Goal: Task Accomplishment & Management: Manage account settings

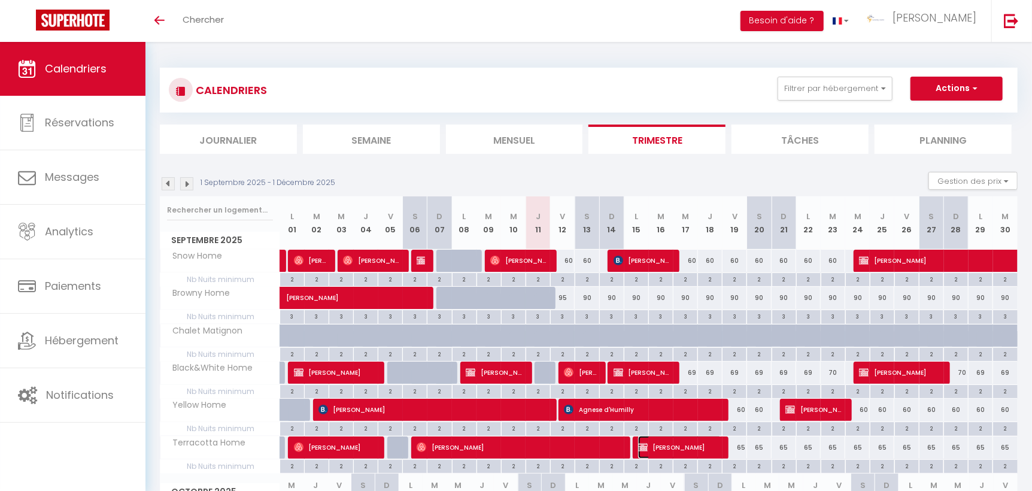
click at [665, 445] on span "[PERSON_NAME]" at bounding box center [680, 447] width 84 height 23
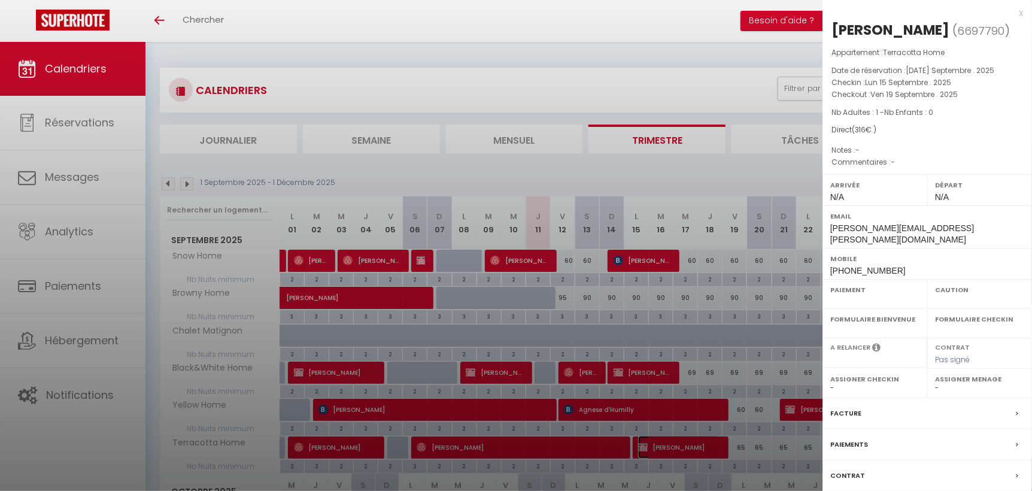
select select "OK"
select select "KO"
select select "0"
select select "1"
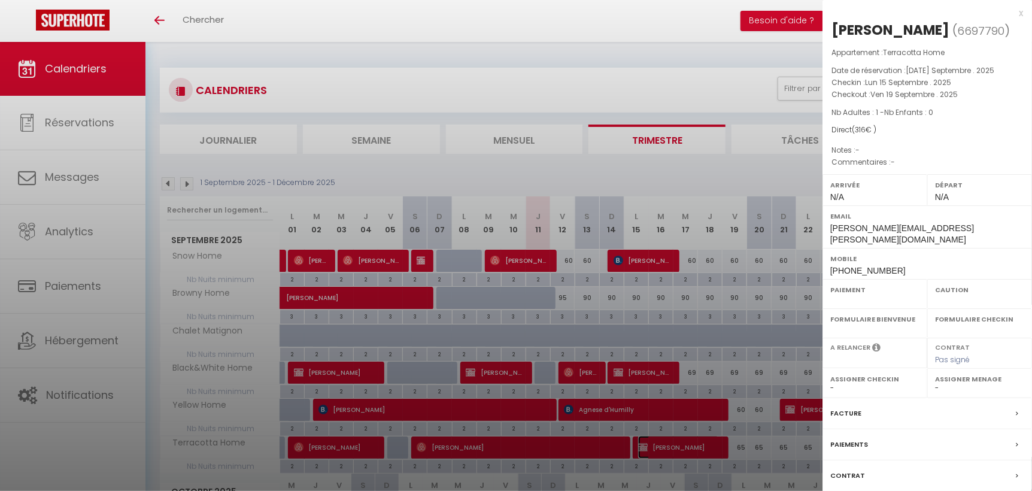
select select
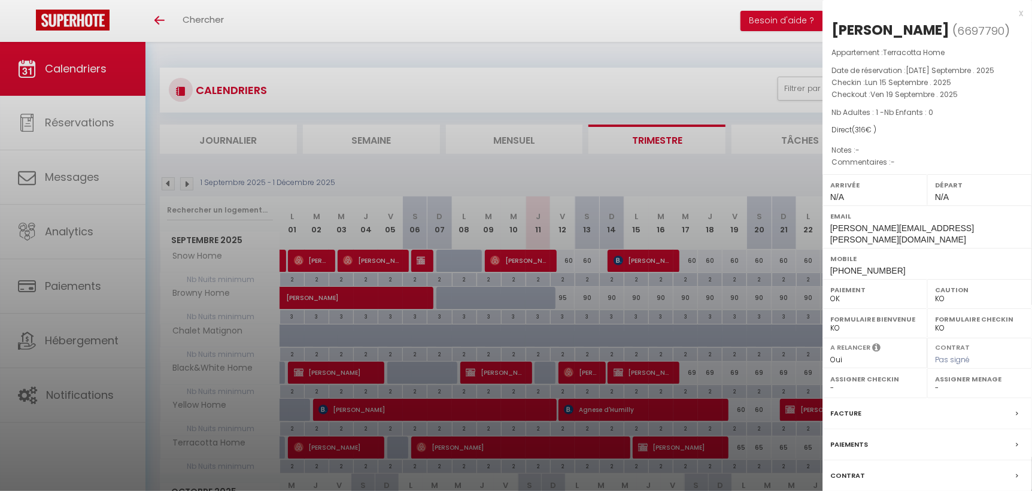
click at [858, 438] on label "Paiements" at bounding box center [849, 444] width 38 height 13
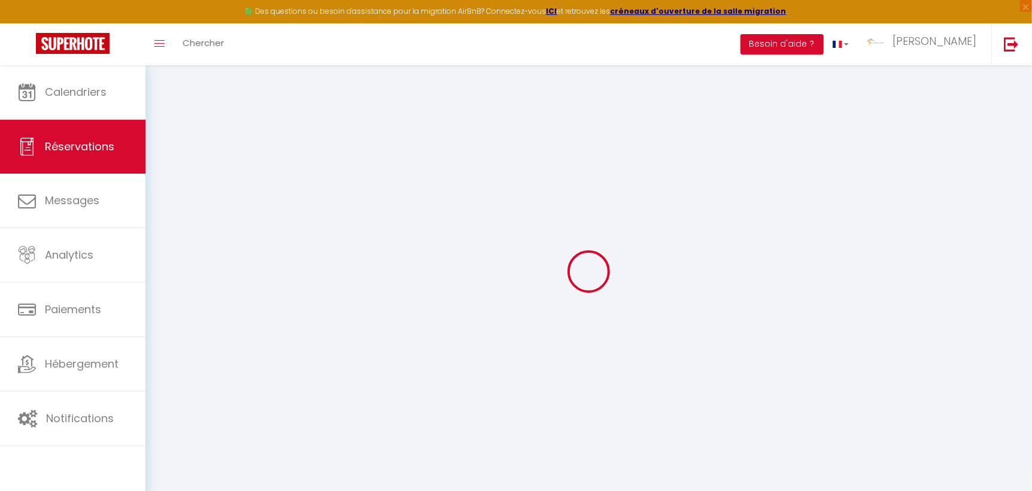
select select
checkbox input "false"
select index
select select
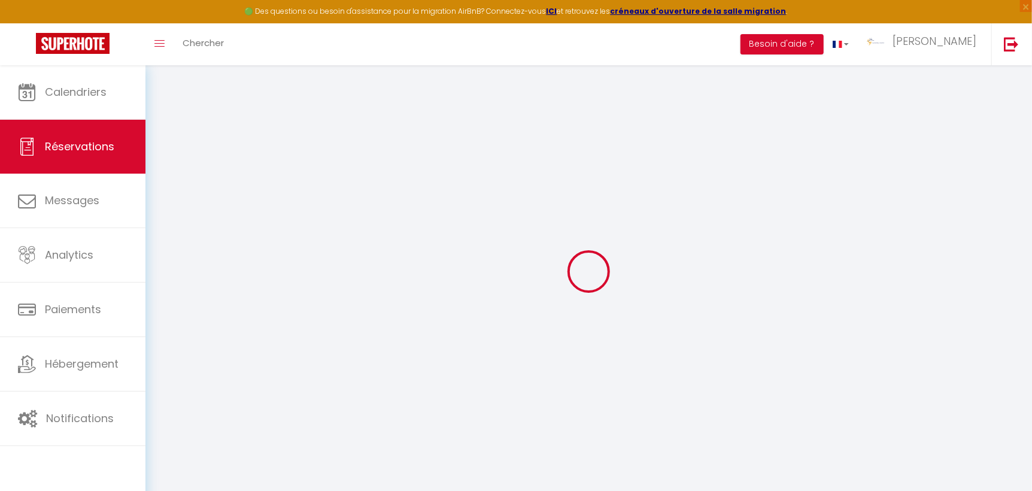
select select
checkbox input "false"
select index
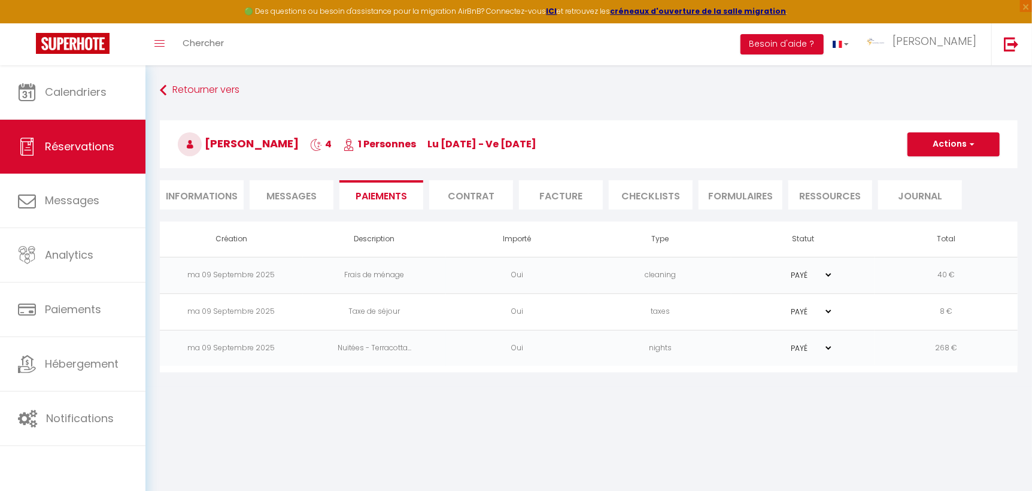
click at [562, 198] on li "Facture" at bounding box center [561, 194] width 84 height 29
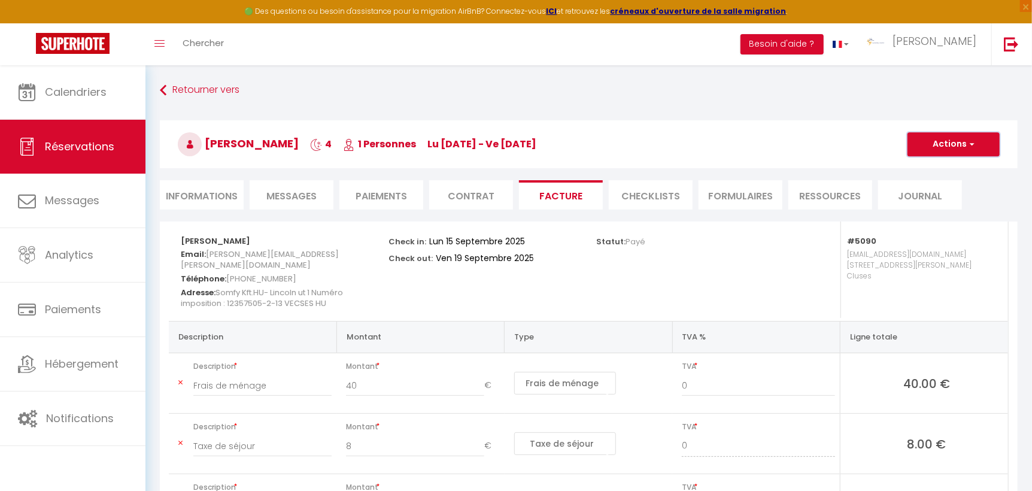
click at [971, 142] on span "button" at bounding box center [970, 144] width 7 height 11
click at [950, 189] on link "Aperçu et éditer" at bounding box center [944, 186] width 101 height 16
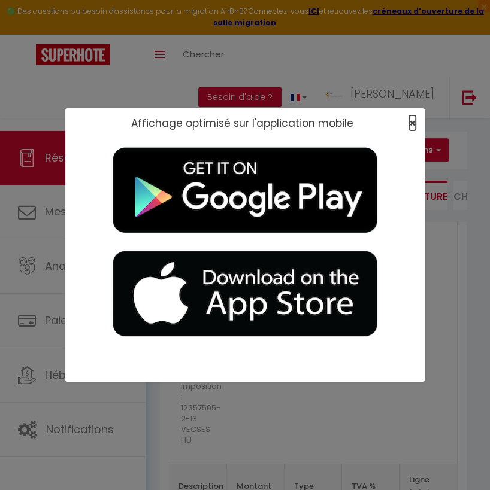
click at [411, 121] on span "×" at bounding box center [412, 123] width 7 height 15
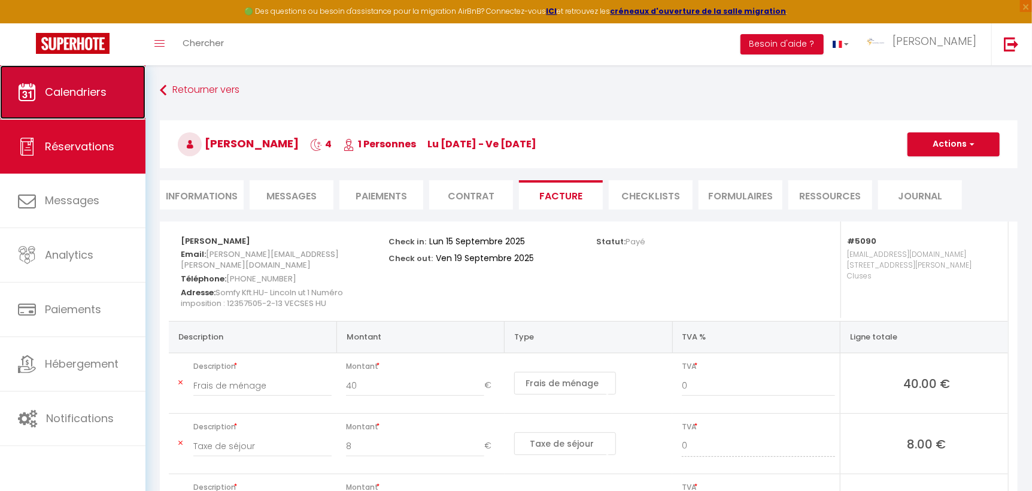
click at [89, 97] on span "Calendriers" at bounding box center [76, 91] width 62 height 15
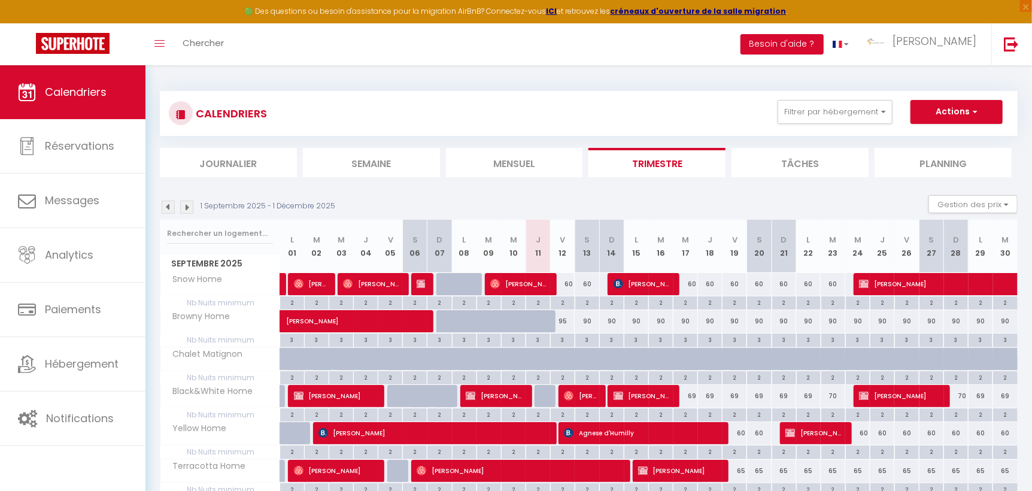
click at [636, 320] on div "90" at bounding box center [636, 321] width 25 height 22
type input "90"
type input "Lun 15 Septembre 2025"
type input "[DATE] Septembre 2025"
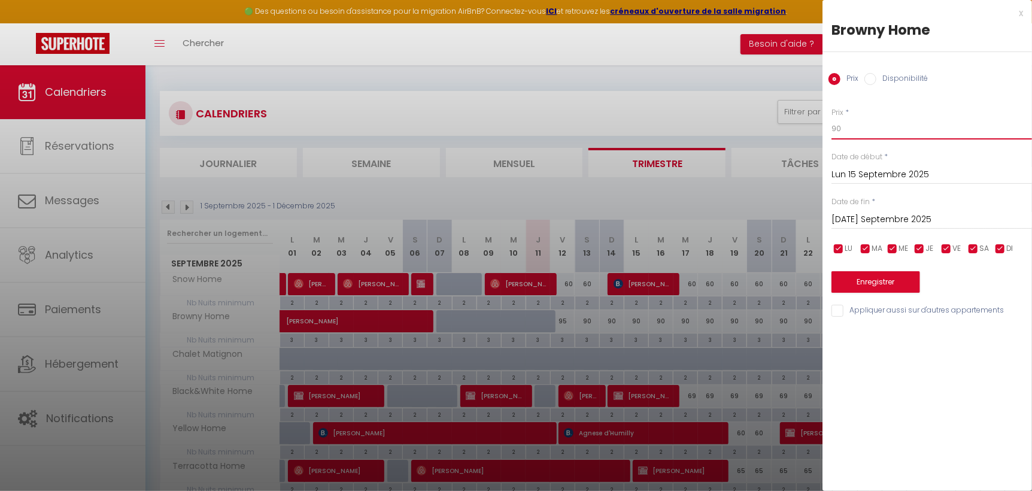
click at [853, 128] on input "90" at bounding box center [931, 129] width 201 height 22
type input "9"
type input "85"
click at [858, 223] on input "[DATE] Septembre 2025" at bounding box center [931, 220] width 201 height 16
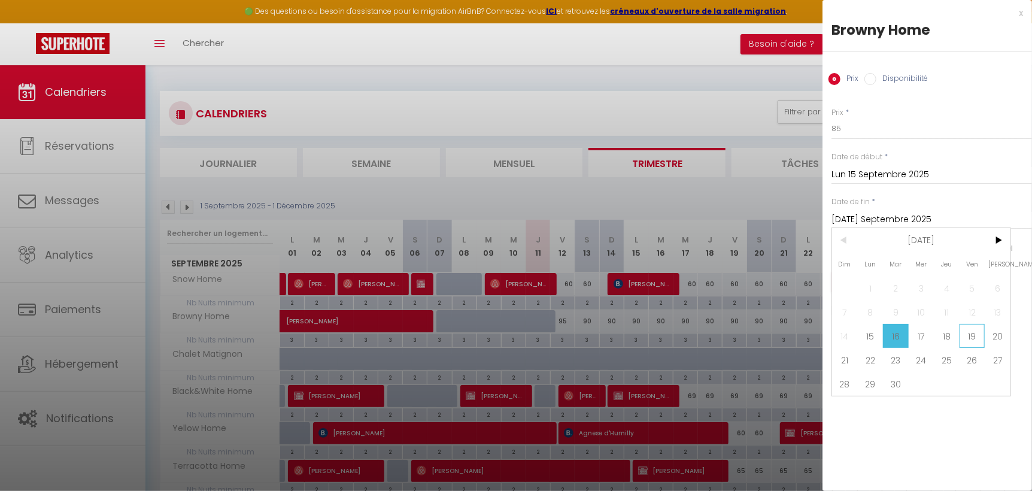
click at [969, 335] on span "19" at bounding box center [972, 336] width 26 height 24
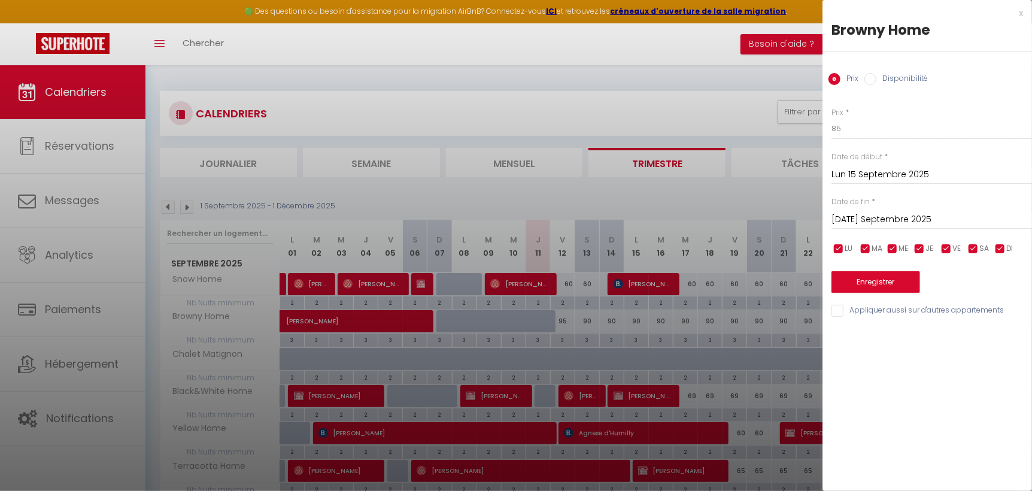
type input "Ven 19 Septembre 2025"
click at [879, 281] on button "Enregistrer" at bounding box center [875, 282] width 89 height 22
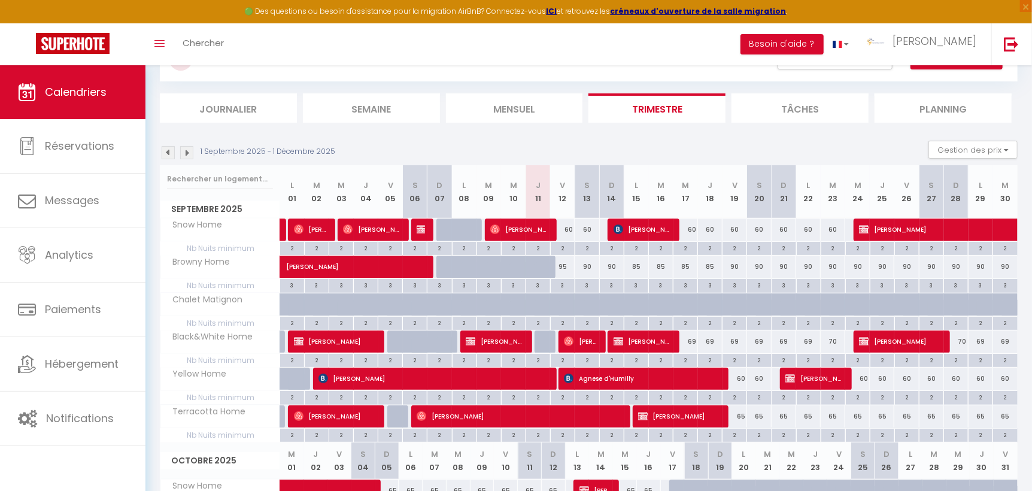
scroll to position [56, 0]
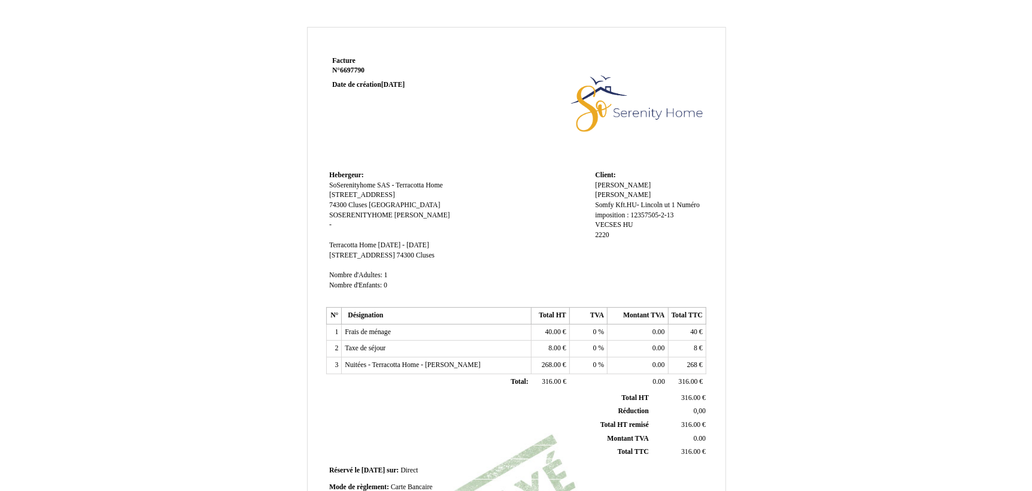
click at [353, 69] on span "6697790" at bounding box center [352, 70] width 25 height 8
click at [396, 83] on span "09 September 2025" at bounding box center [392, 85] width 23 height 8
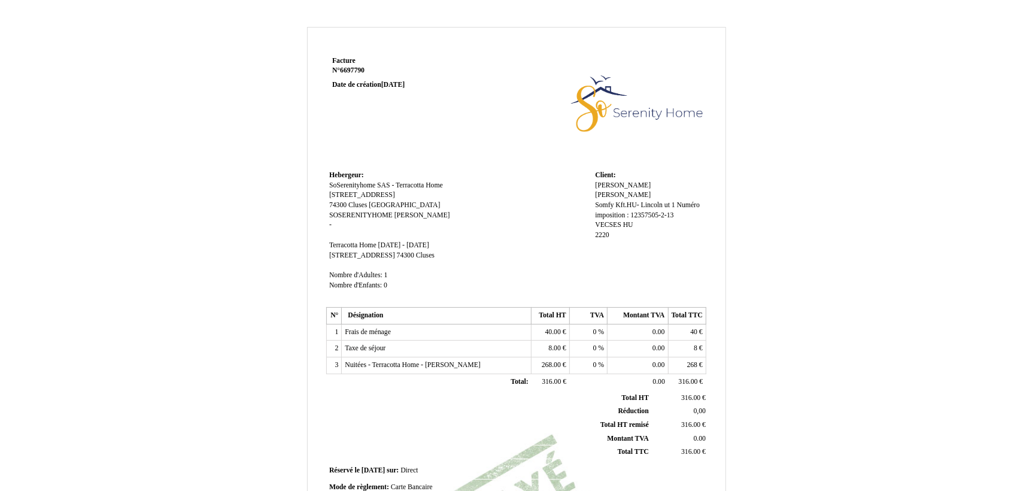
click at [396, 83] on span "09 September 2025" at bounding box center [392, 85] width 23 height 8
click at [391, 83] on span "09 September 2025" at bounding box center [392, 85] width 23 height 8
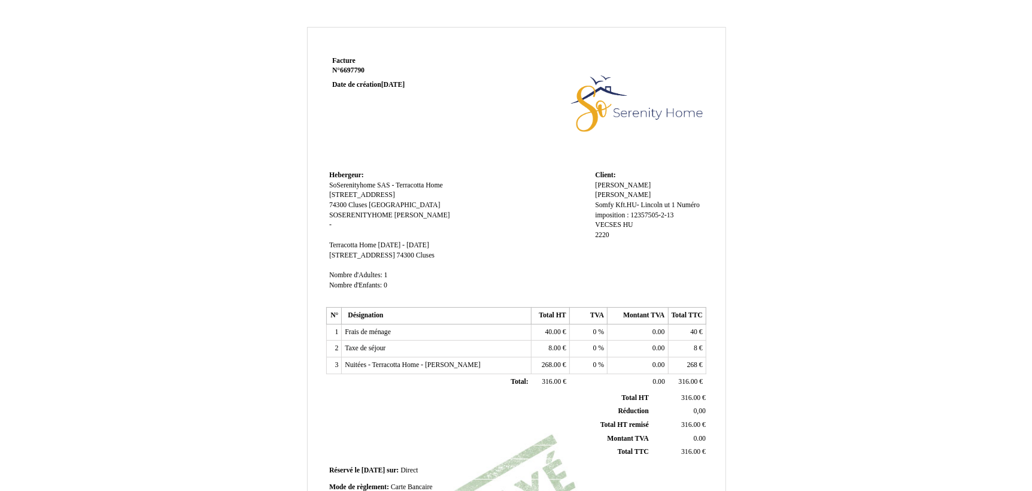
click at [385, 81] on span "09 September 2025" at bounding box center [392, 85] width 23 height 8
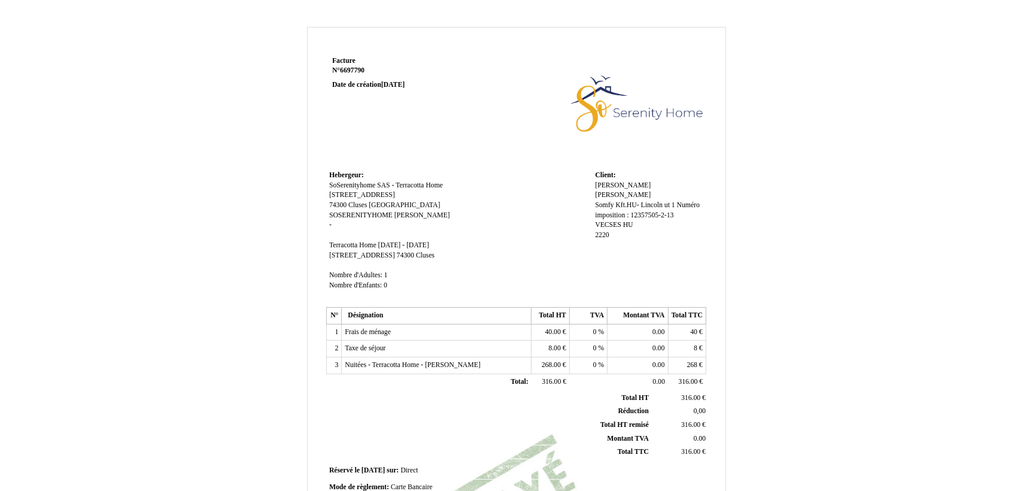
click at [396, 98] on p at bounding box center [403, 99] width 143 height 10
click at [387, 82] on span "09 September 2025" at bounding box center [392, 85] width 23 height 8
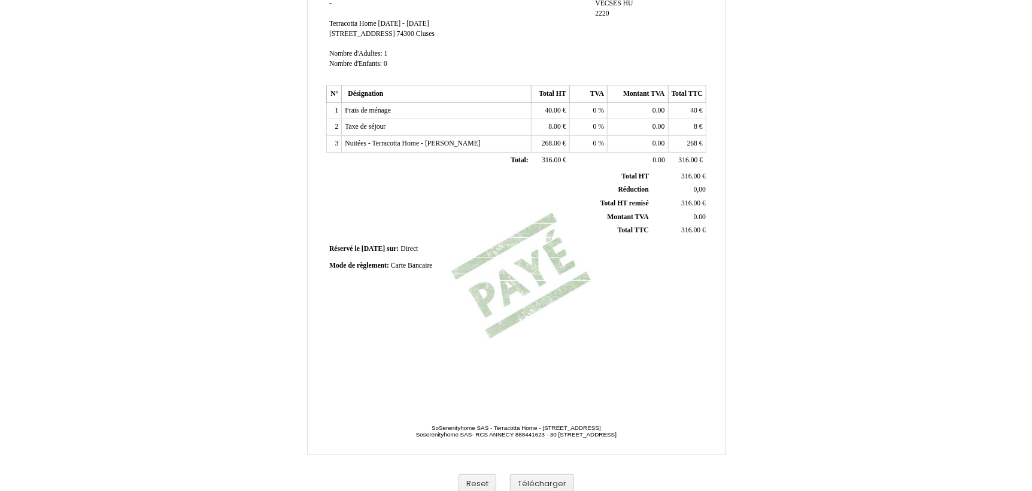
scroll to position [232, 0]
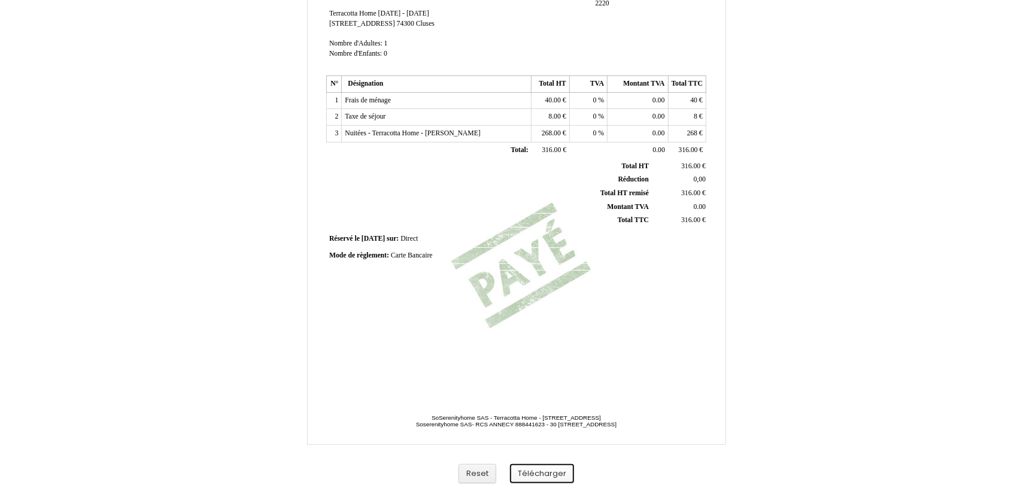
click at [545, 473] on button "Télécharger" at bounding box center [542, 474] width 64 height 20
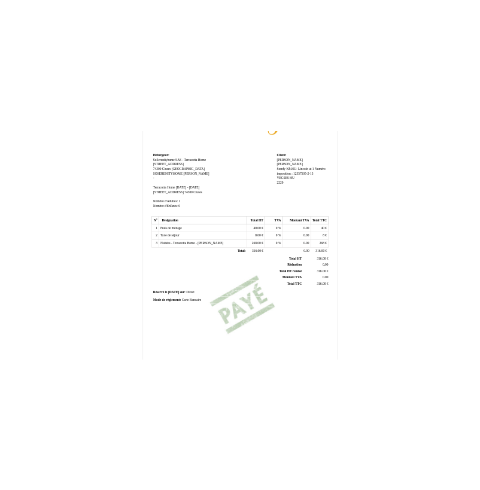
scroll to position [0, 0]
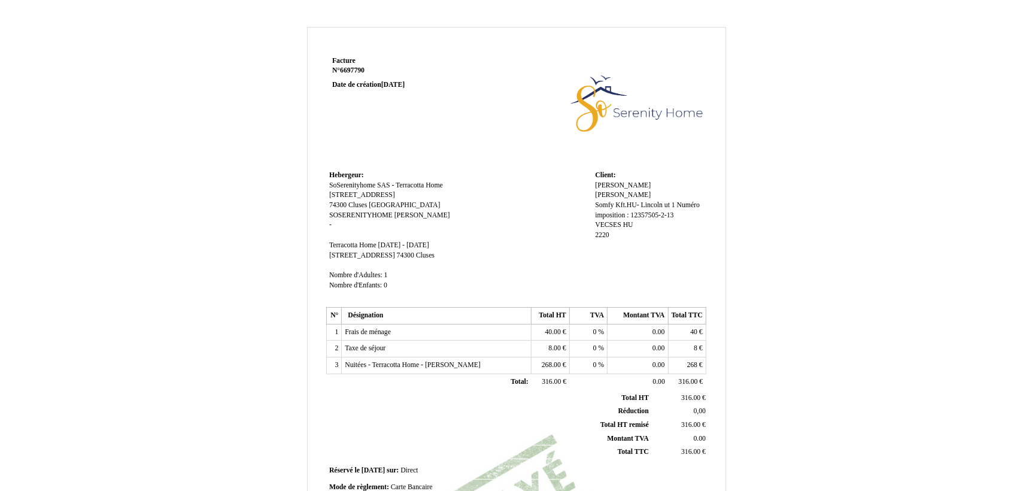
click at [445, 124] on td "Facture Facture N° 6697790 6697790 Date de création 09 September 2025" at bounding box center [402, 110] width 152 height 114
